Goal: Download file/media

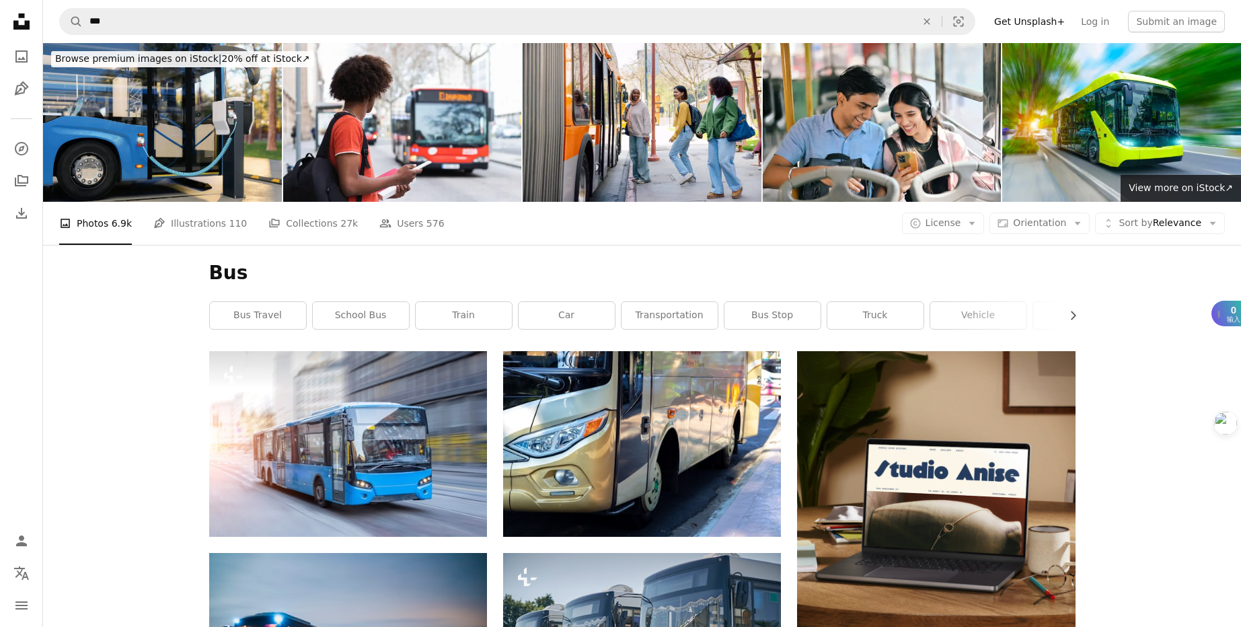
click at [24, 27] on icon at bounding box center [21, 21] width 16 height 16
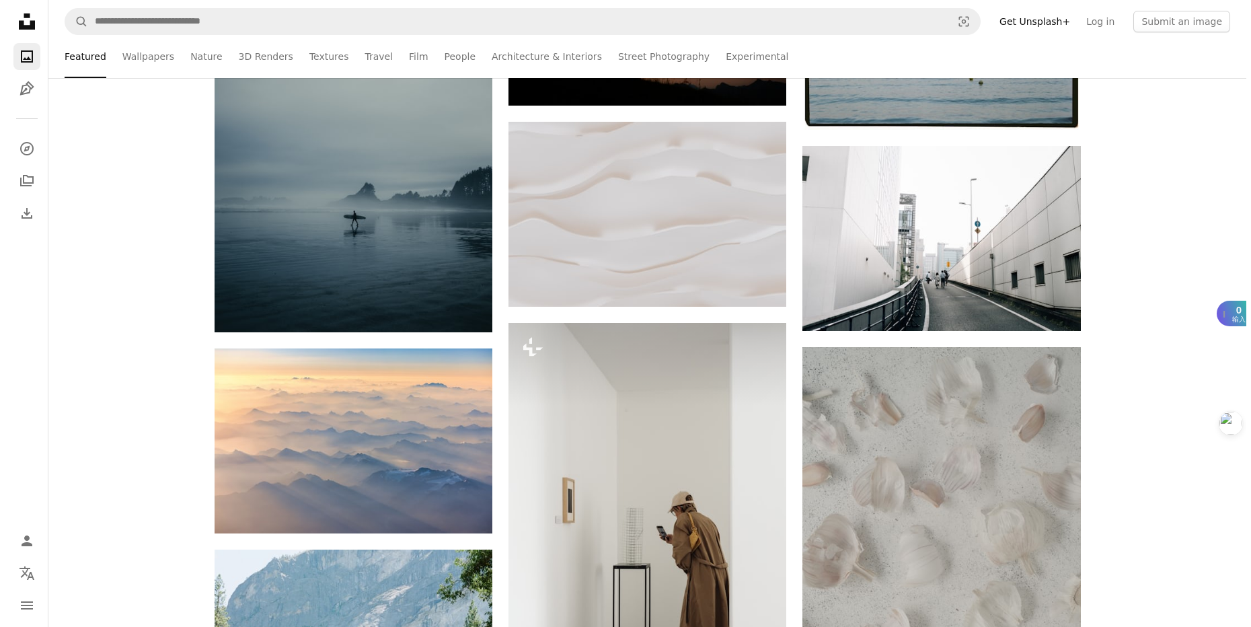
scroll to position [888, 0]
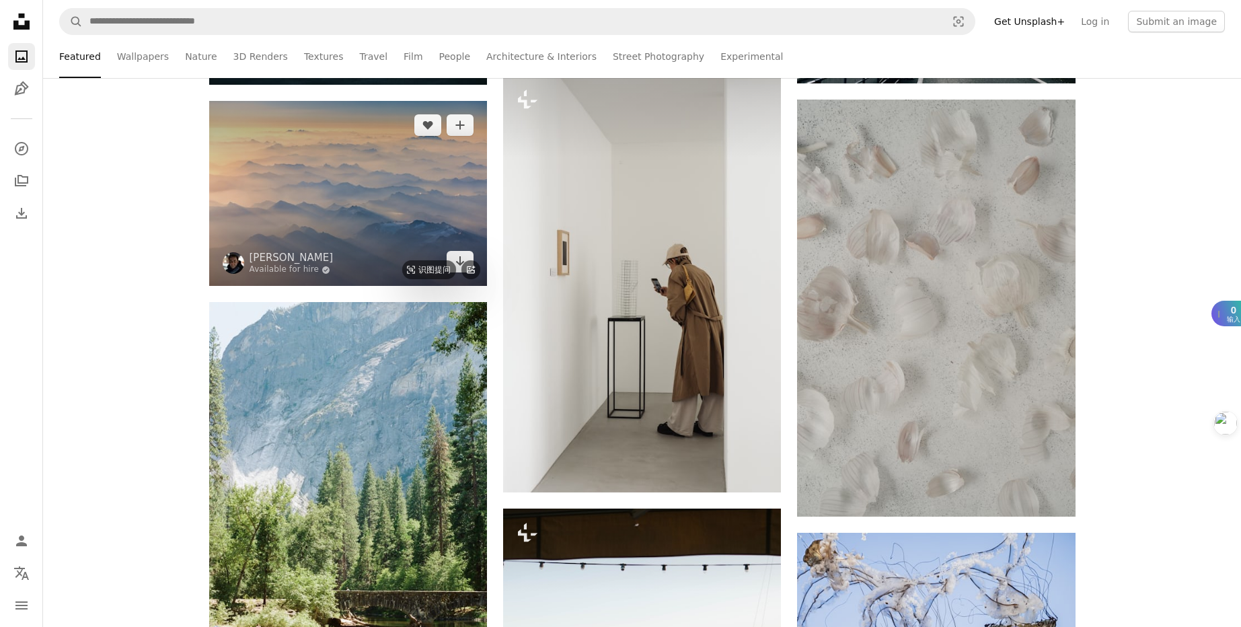
click at [293, 209] on img at bounding box center [348, 193] width 278 height 185
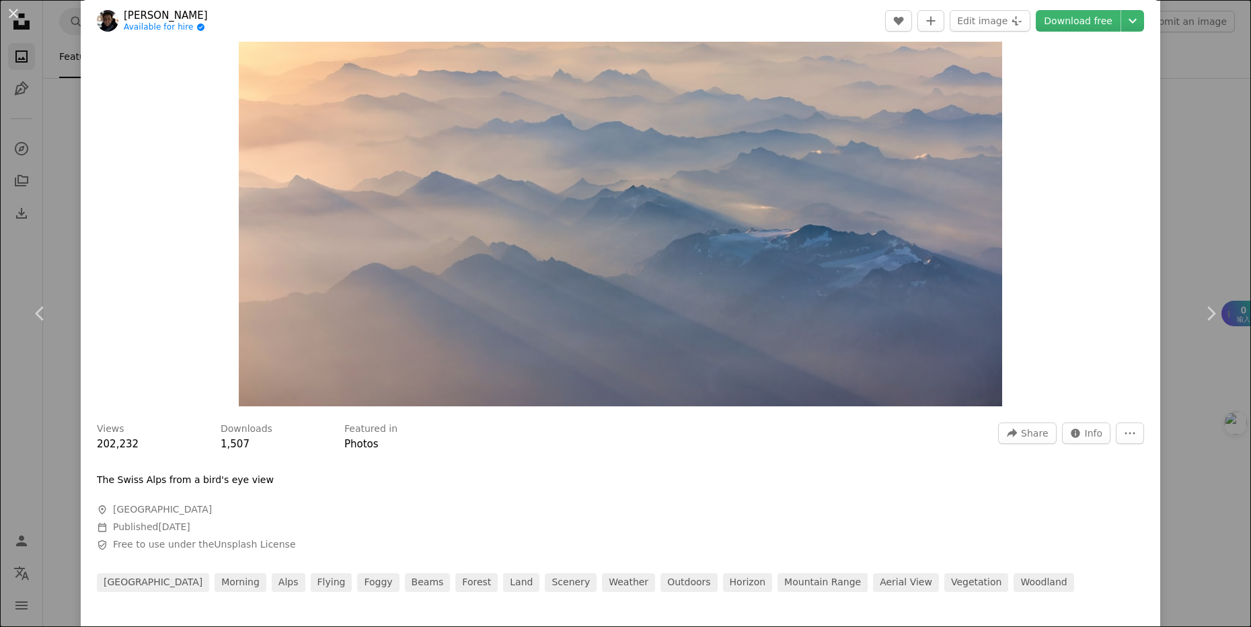
scroll to position [161, 0]
click at [1085, 430] on span "Info" at bounding box center [1094, 434] width 18 height 20
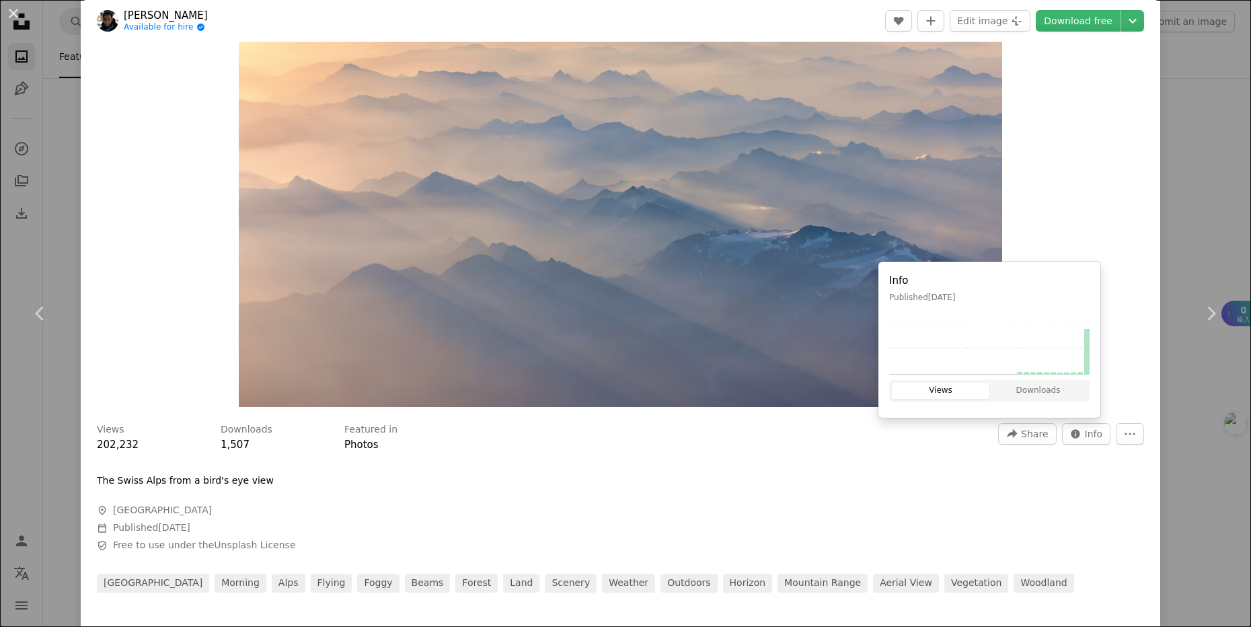
click at [1058, 164] on div "Zoom in" at bounding box center [621, 152] width 1080 height 523
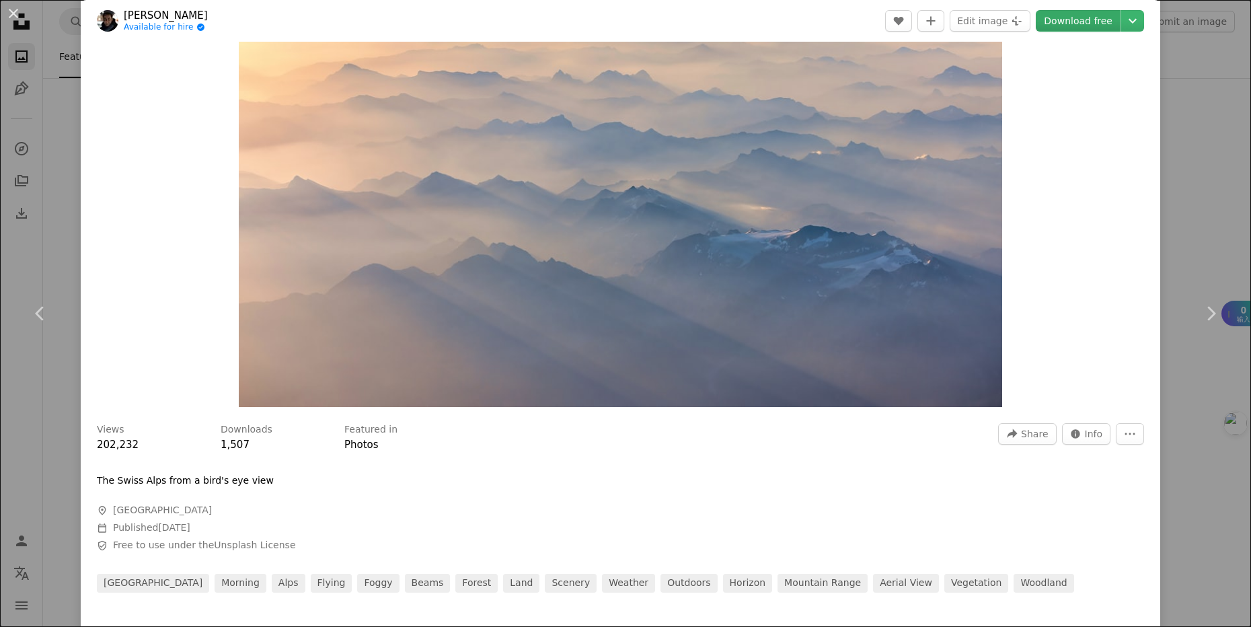
click at [1082, 17] on link "Download free" at bounding box center [1078, 21] width 85 height 22
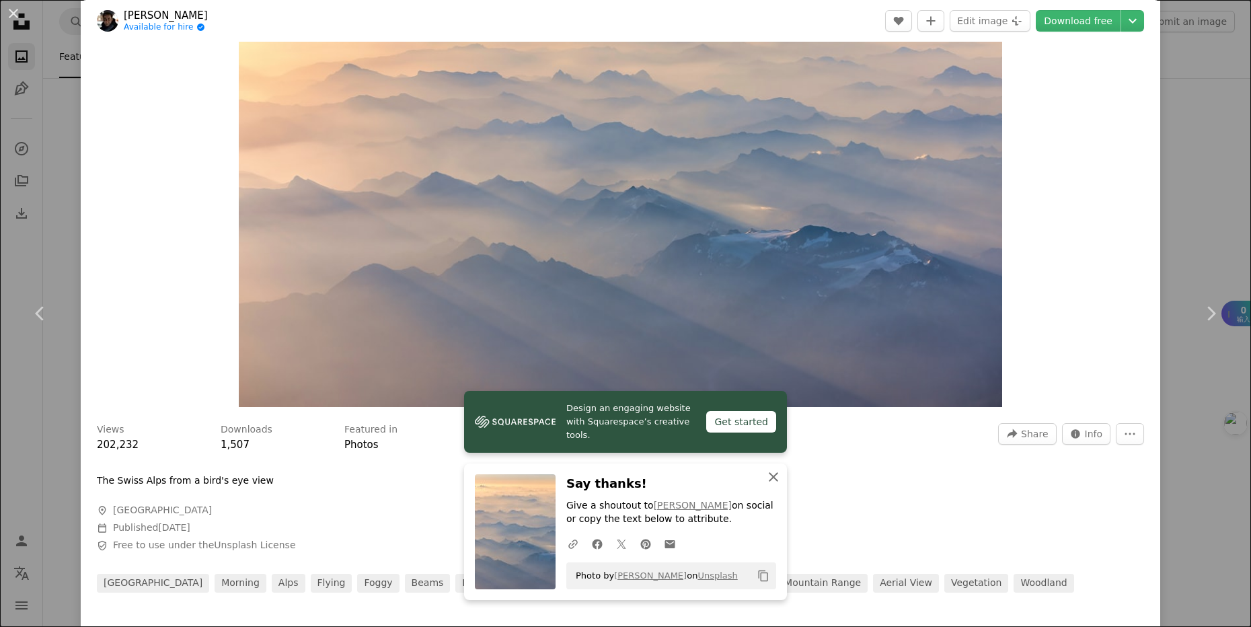
click at [765, 477] on icon "An X shape" at bounding box center [773, 477] width 16 height 16
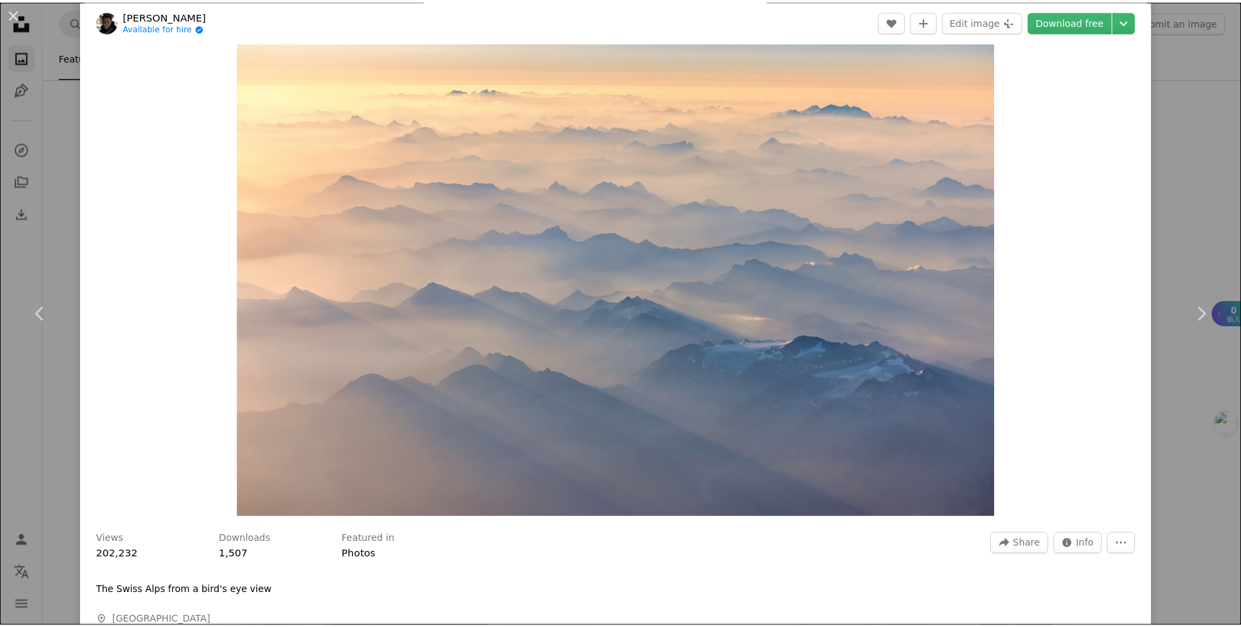
scroll to position [0, 0]
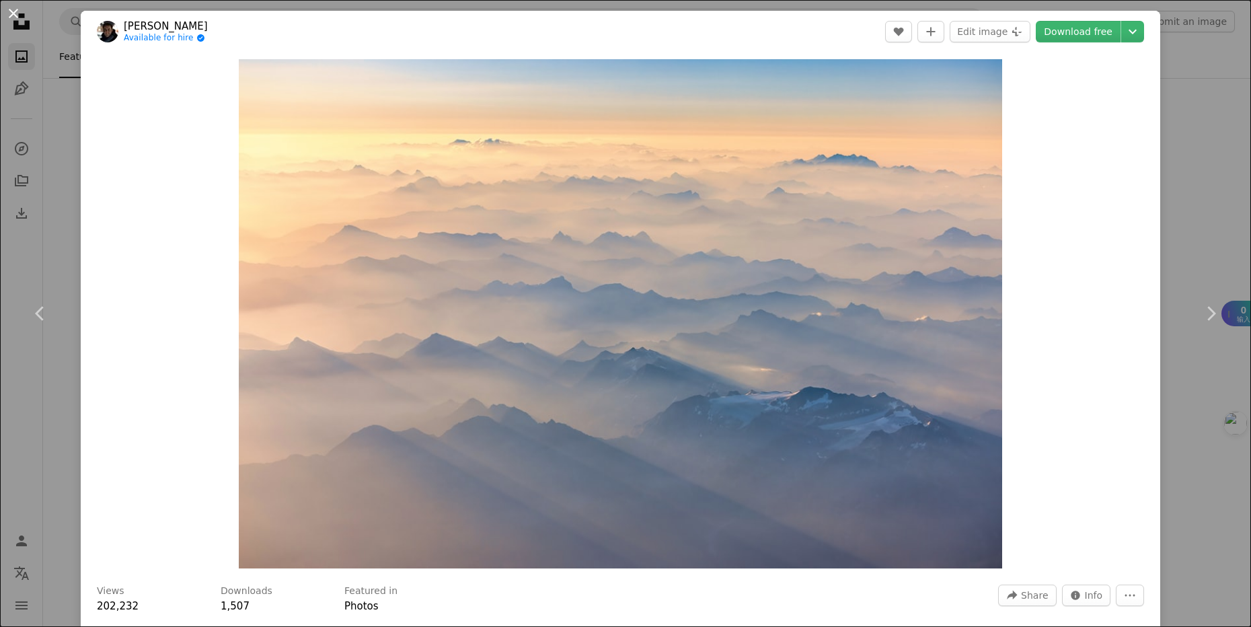
click at [11, 15] on button "An X shape" at bounding box center [13, 13] width 16 height 16
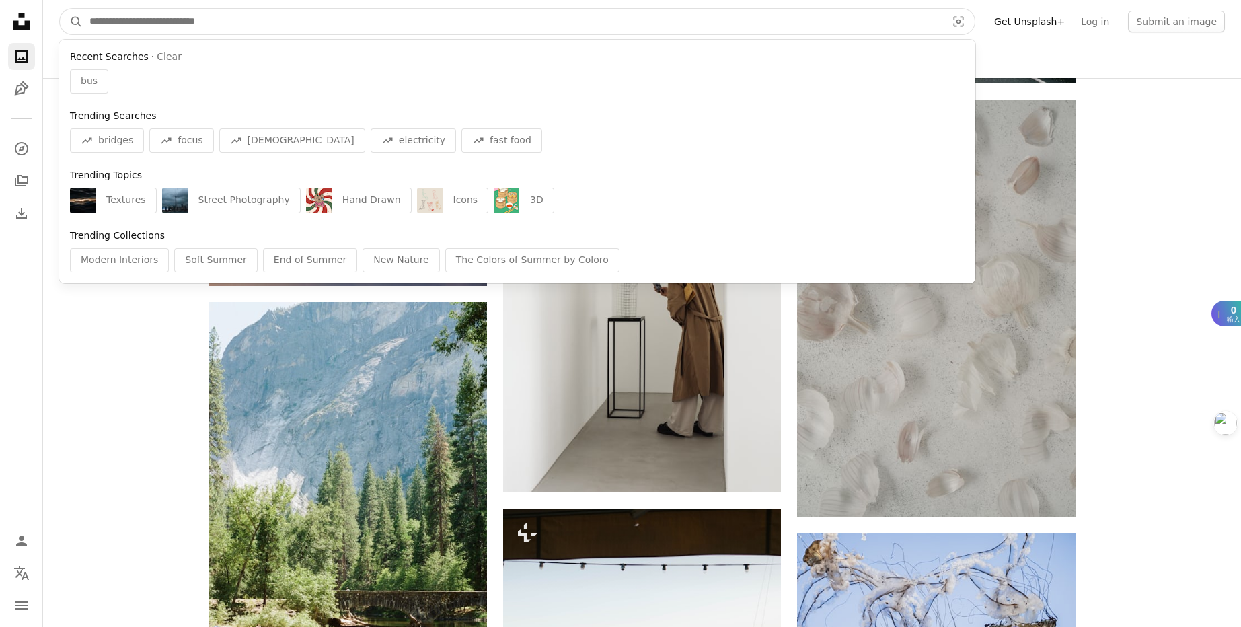
click at [159, 27] on input "Find visuals sitewide" at bounding box center [513, 22] width 860 height 26
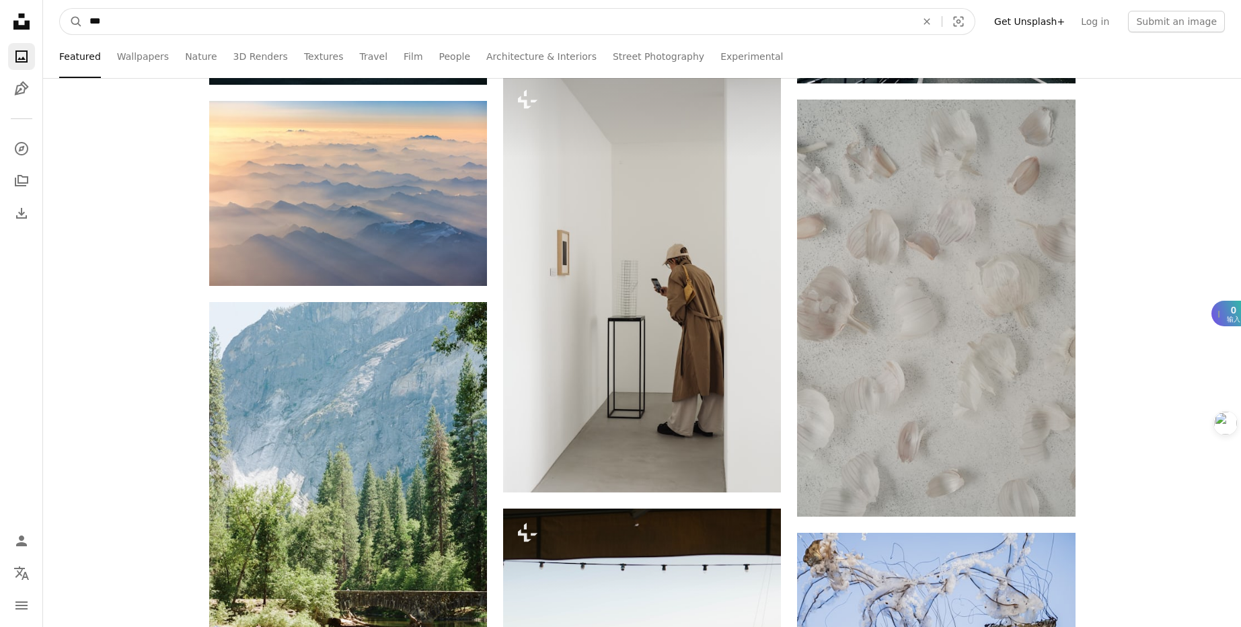
type input "***"
click at [60, 9] on button "A magnifying glass" at bounding box center [71, 22] width 23 height 26
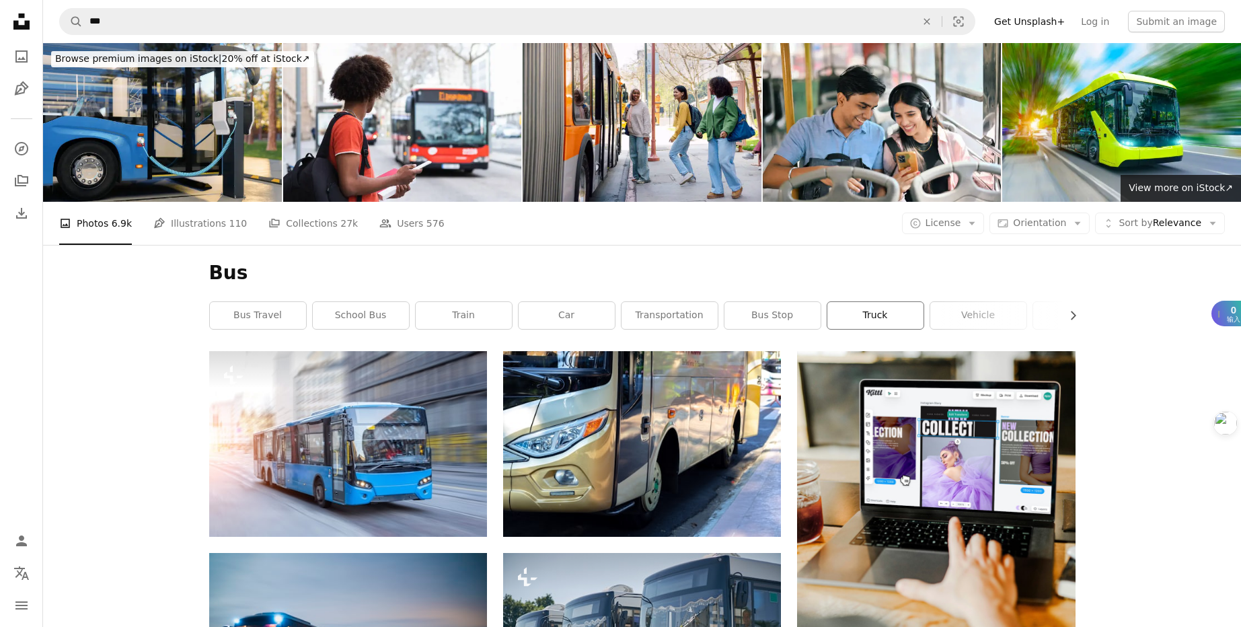
click at [867, 314] on link "truck" at bounding box center [875, 315] width 96 height 27
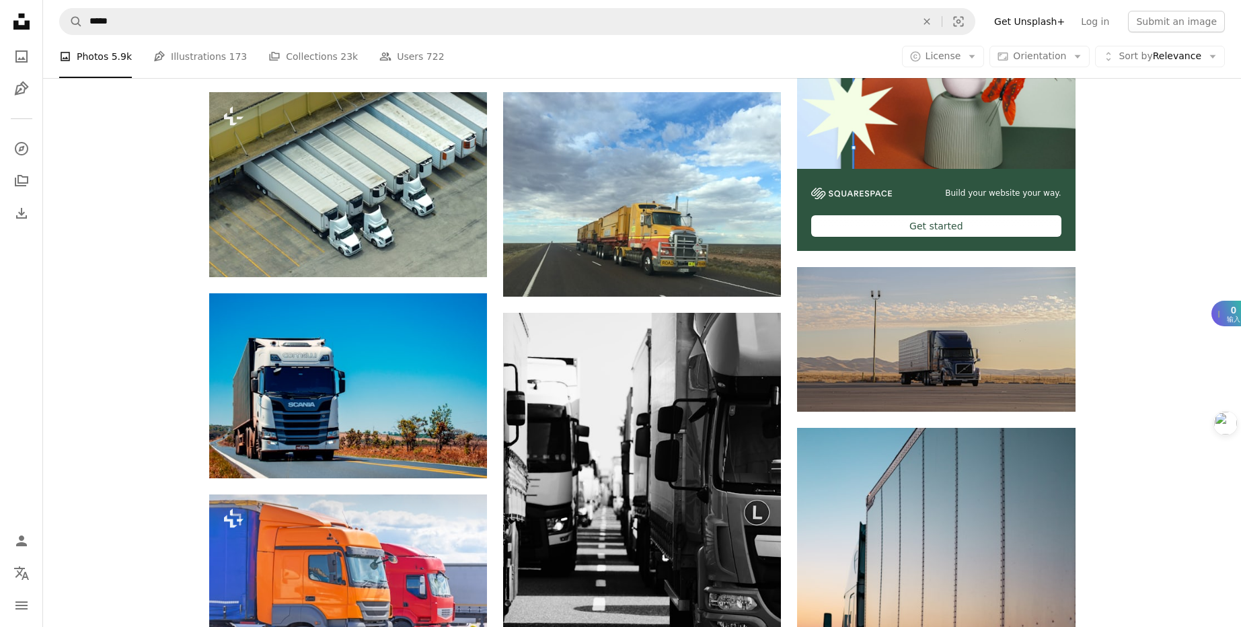
scroll to position [484, 0]
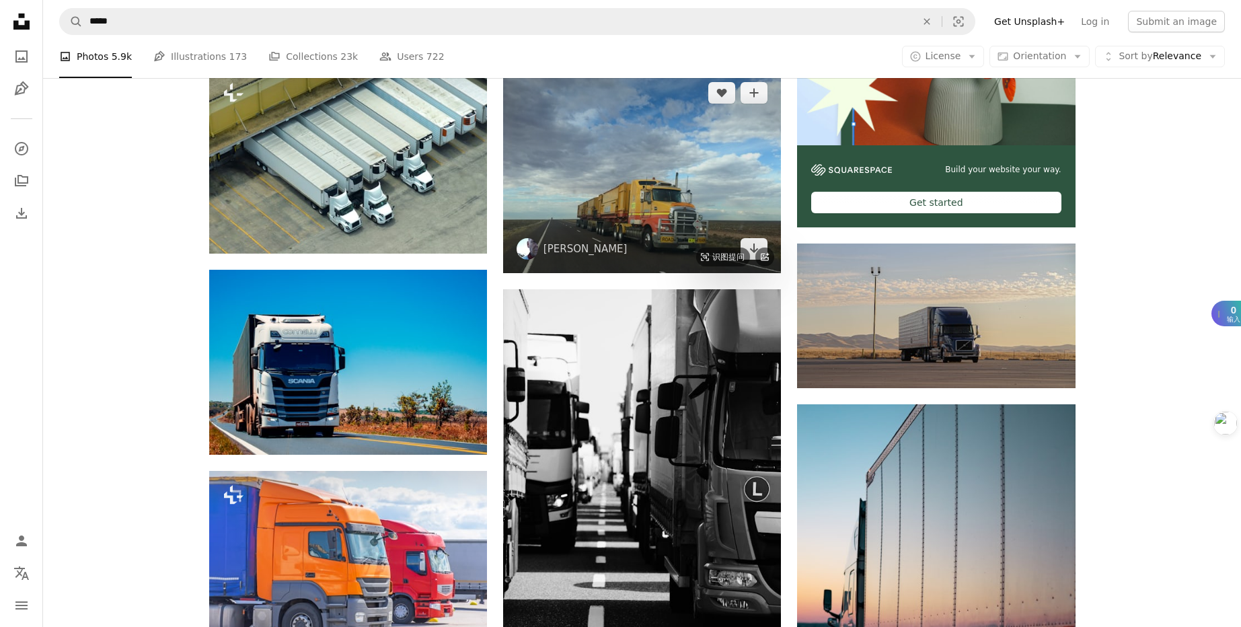
click at [685, 212] on img at bounding box center [642, 171] width 278 height 204
